Goal: Information Seeking & Learning: Learn about a topic

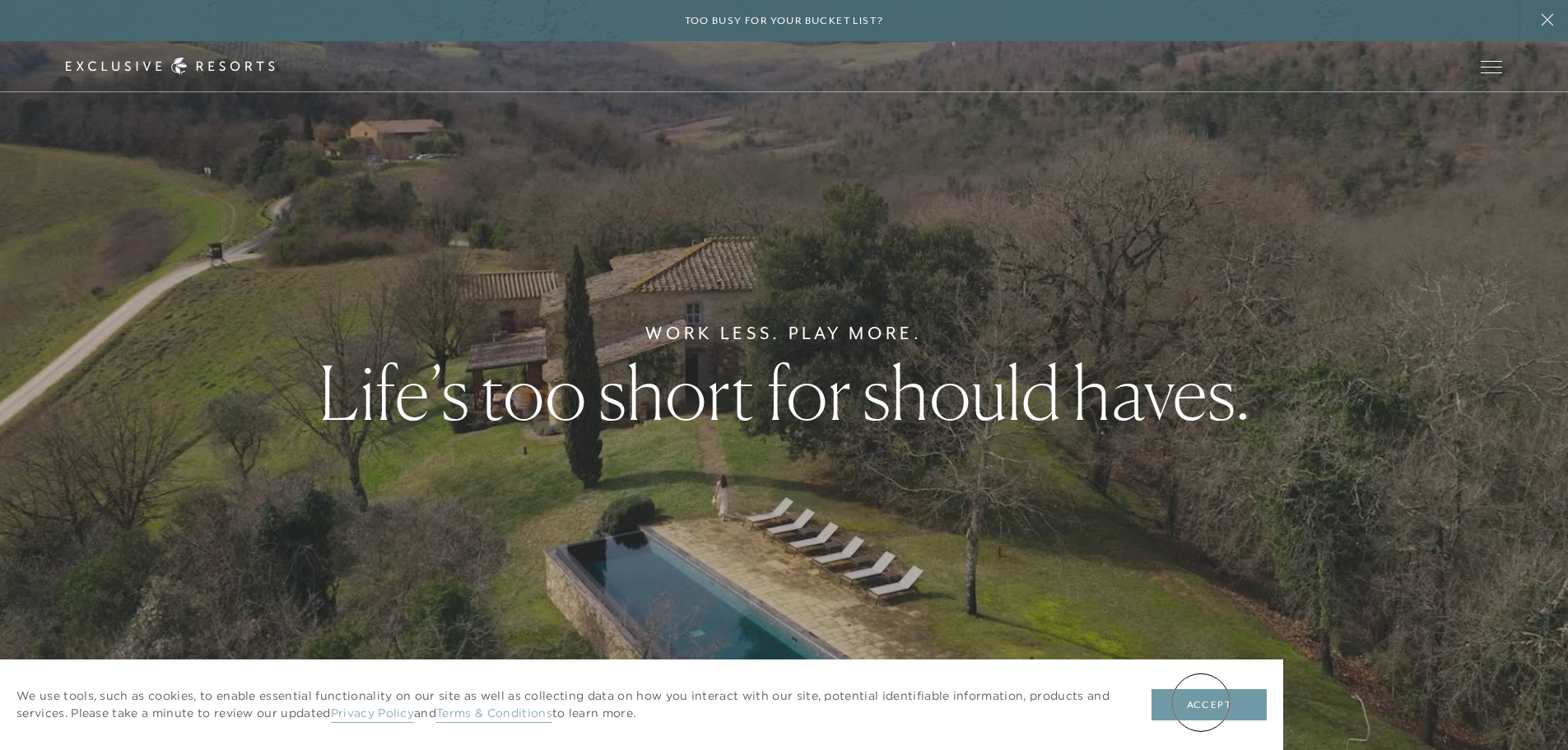
click at [1199, 702] on button "Accept" at bounding box center [1209, 705] width 115 height 31
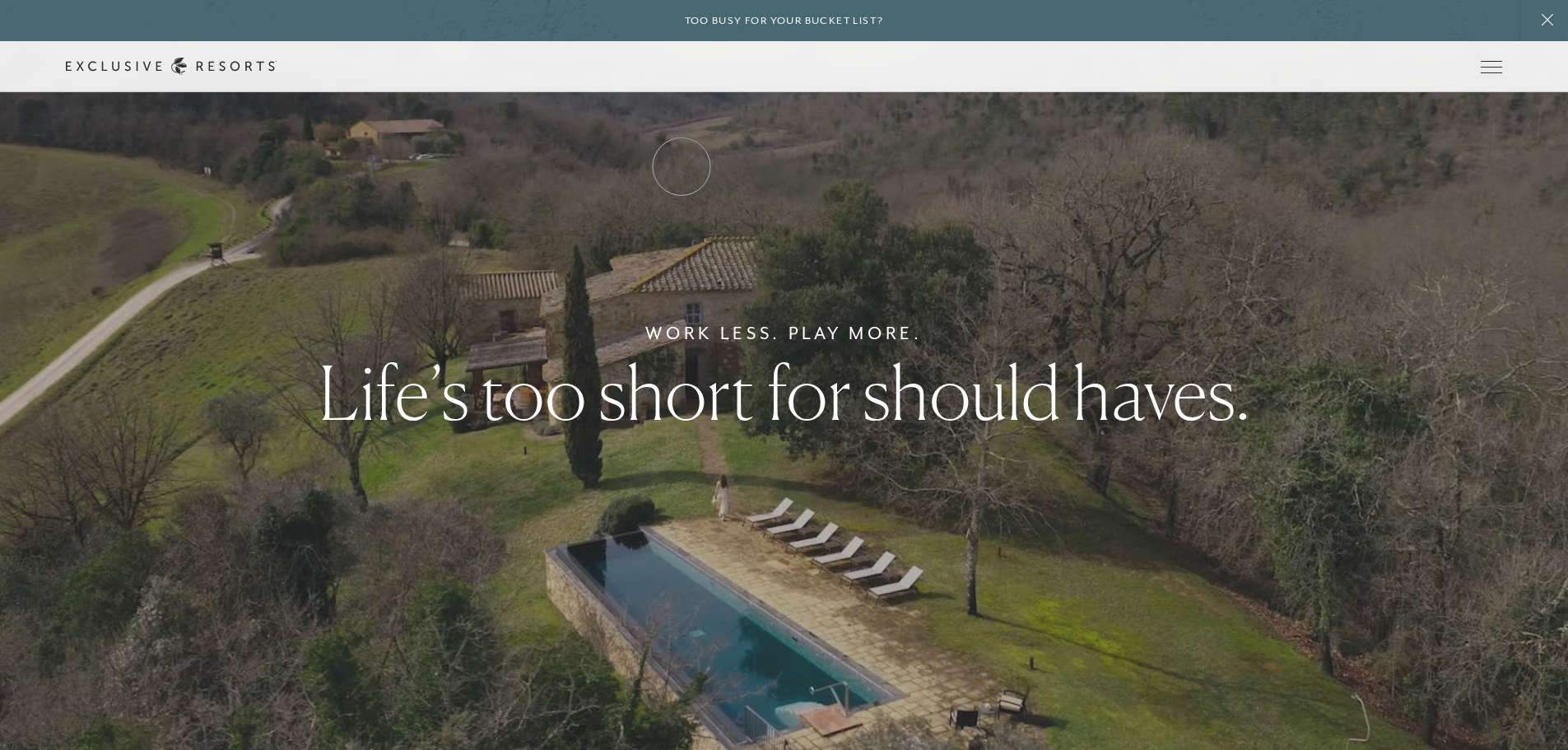
click at [0, 0] on link "Residence Collection" at bounding box center [0, 0] width 0 height 0
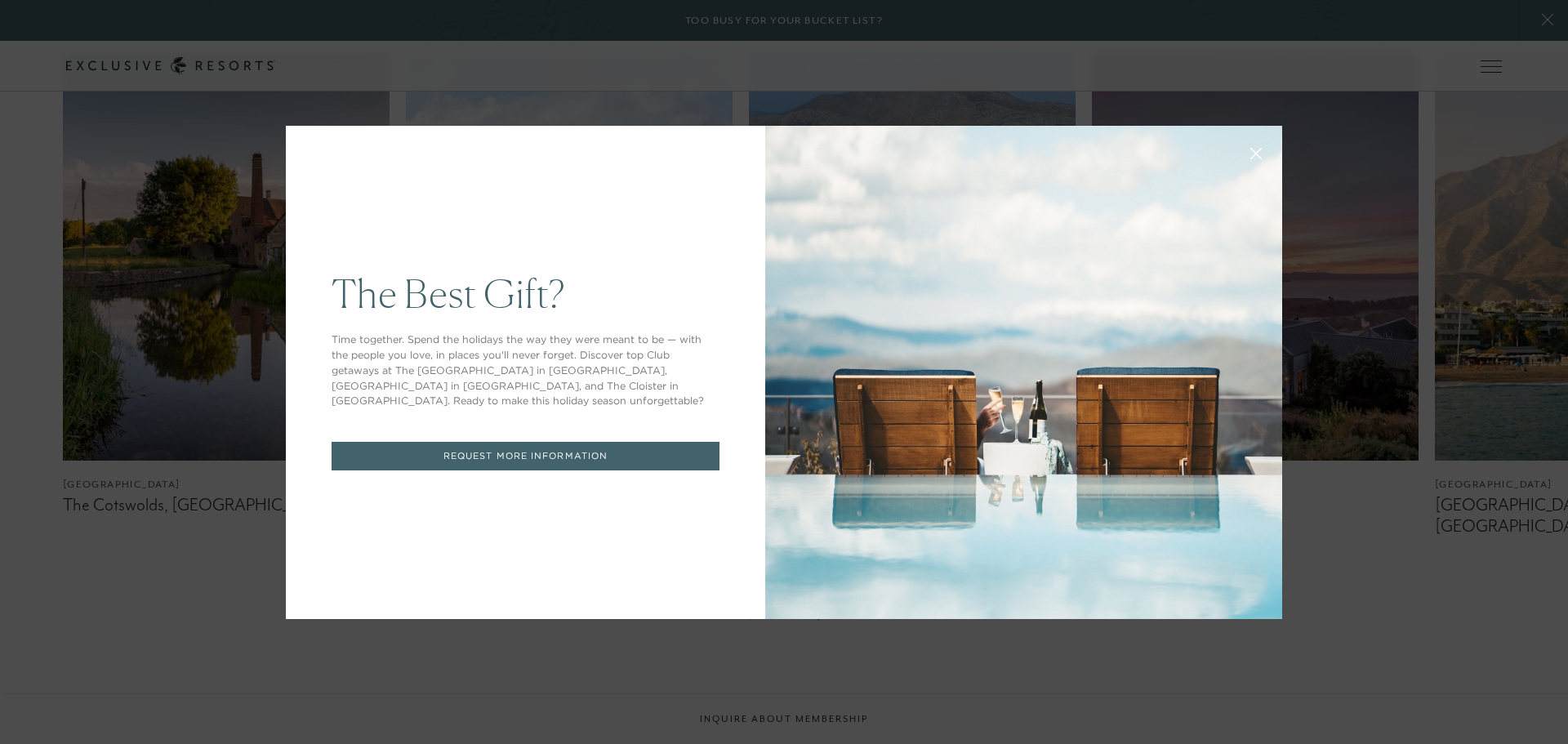
click at [1251, 157] on icon at bounding box center [1257, 154] width 11 height 11
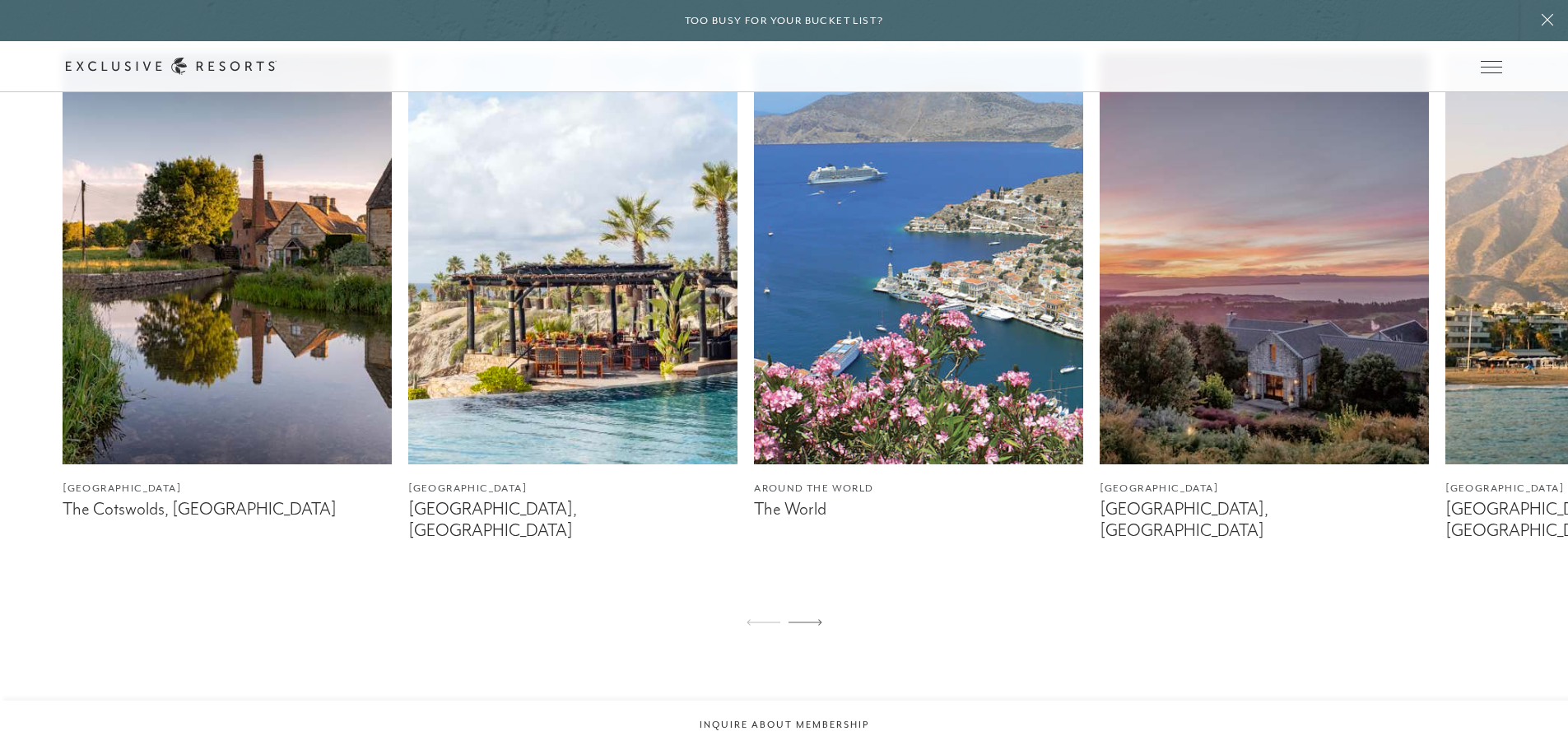
click at [562, 418] on img at bounding box center [573, 259] width 330 height 412
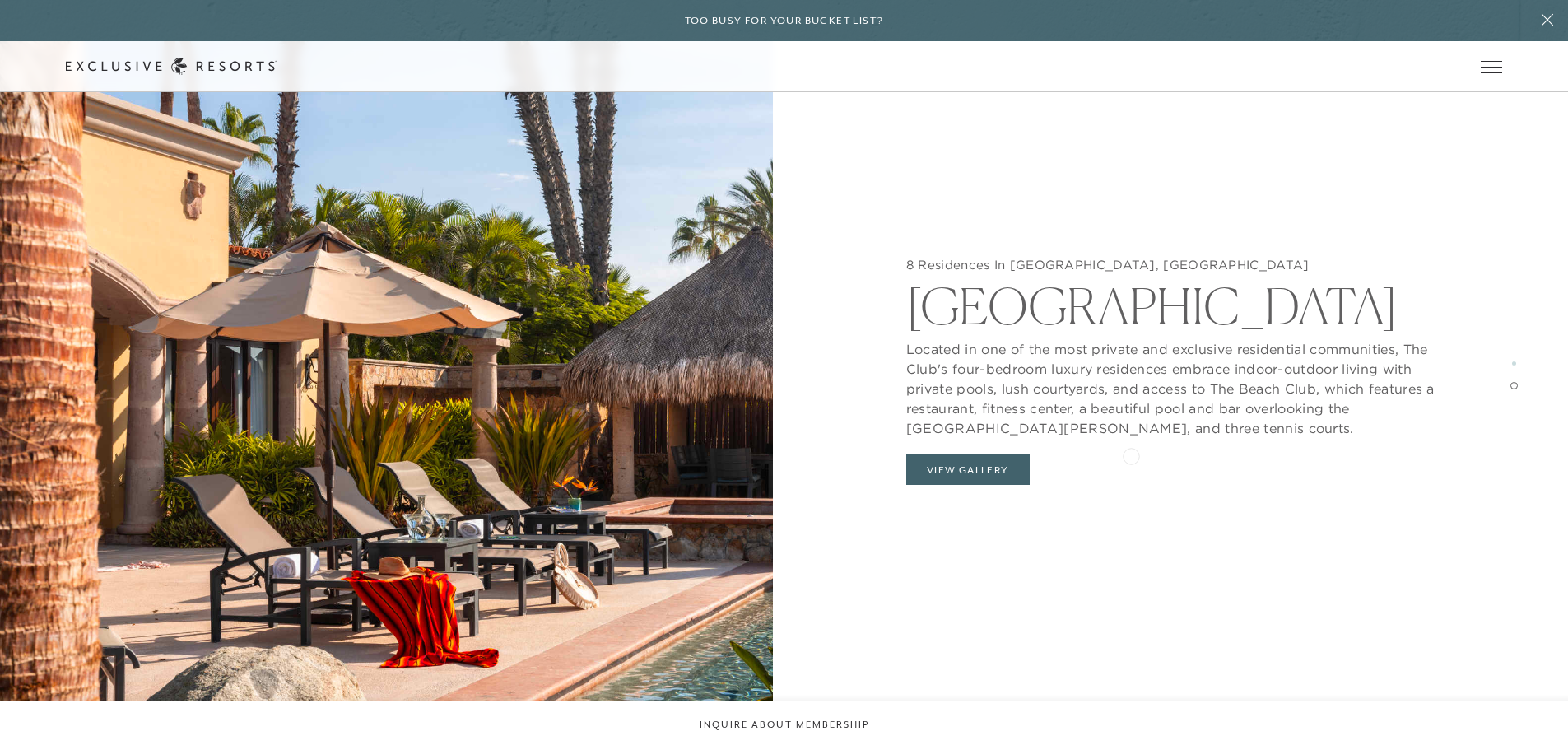
scroll to position [3047, 0]
click at [975, 474] on button "View Gallery" at bounding box center [968, 470] width 124 height 31
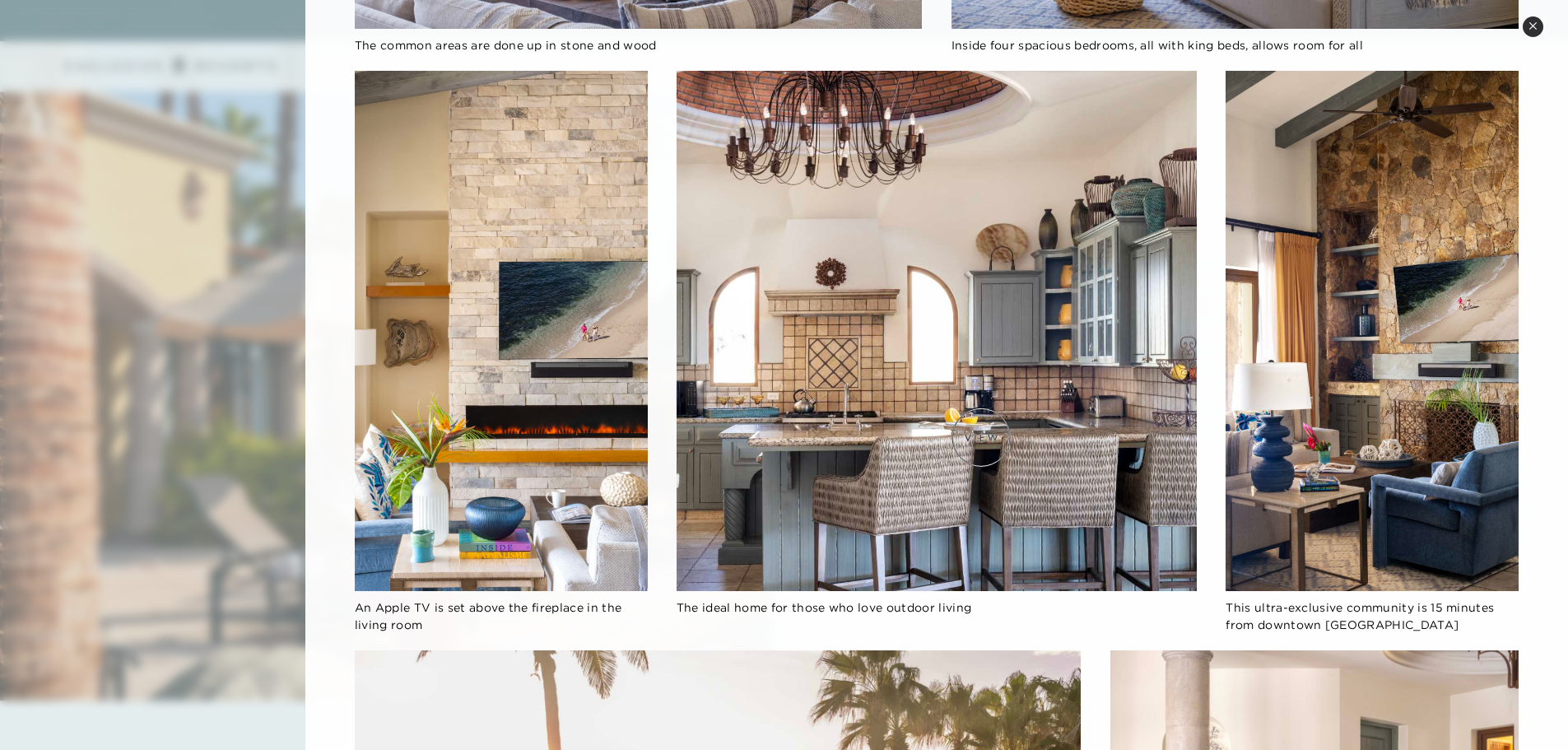
scroll to position [956, 0]
click at [1533, 396] on div "[GEOGRAPHIC_DATA], [GEOGRAPHIC_DATA] [GEOGRAPHIC_DATA] Located in one of the mo…" at bounding box center [936, 577] width 1262 height 3066
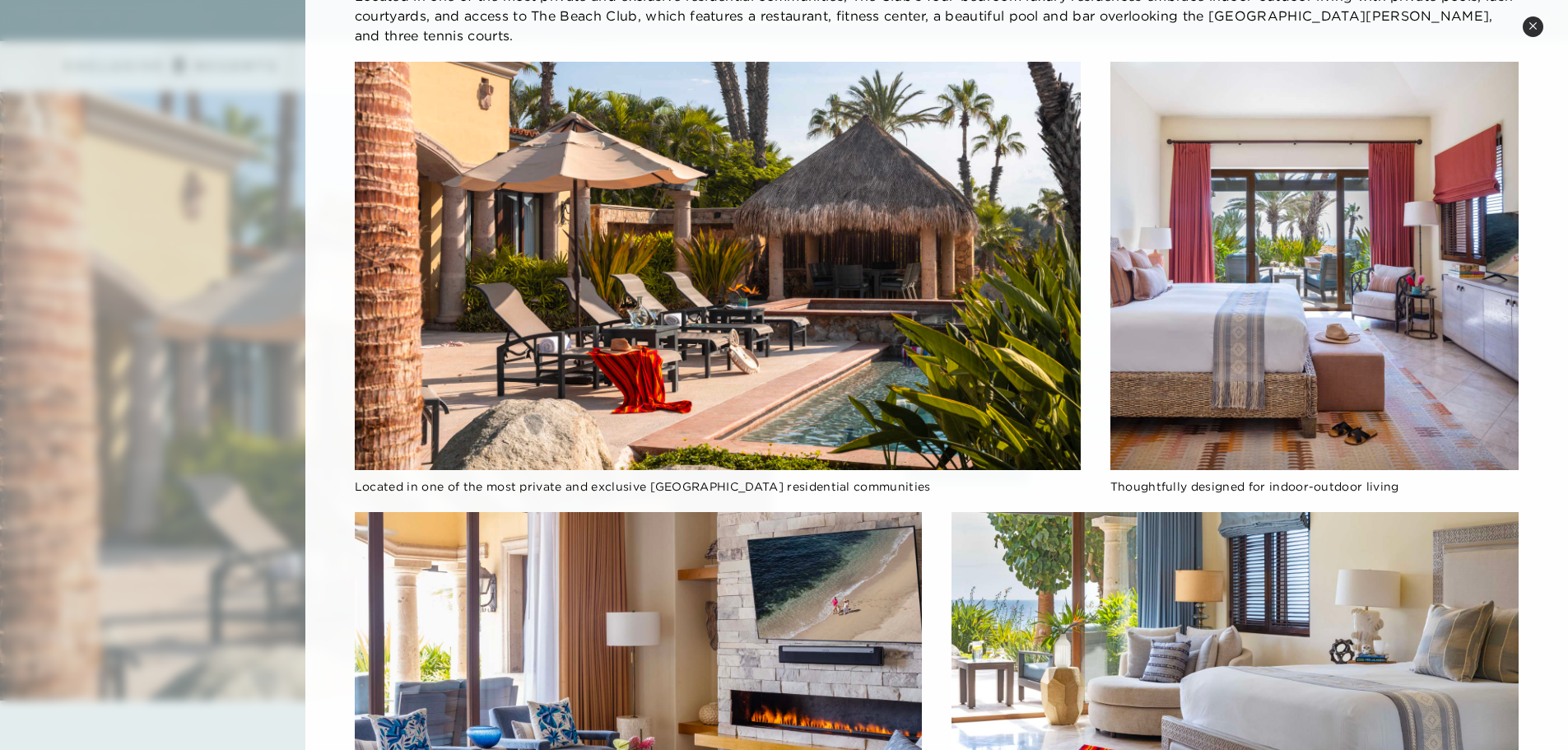
scroll to position [0, 0]
